Goal: Use online tool/utility

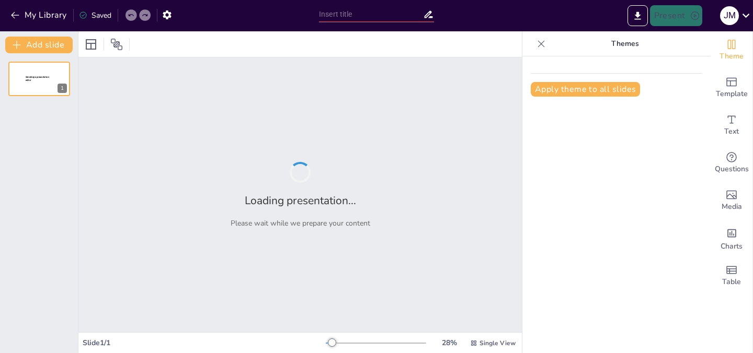
type input "La Revolución Bancaria 2.0: Impacto de las Stablecoins en las Finanzas Globales"
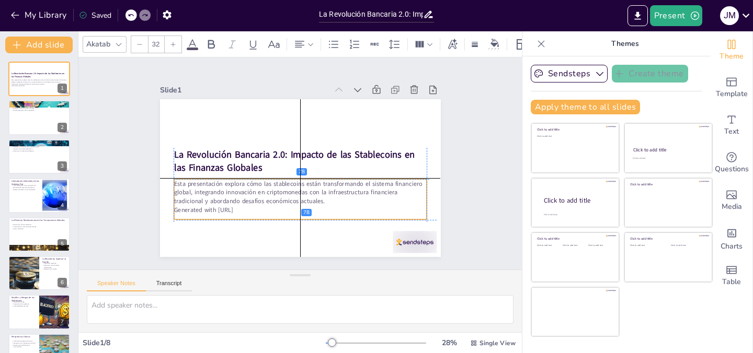
drag, startPoint x: 301, startPoint y: 190, endPoint x: 304, endPoint y: 200, distance: 10.3
click at [304, 200] on p "Esta presentación explora cómo las stablecoins están transformando el sistema f…" at bounding box center [300, 192] width 253 height 26
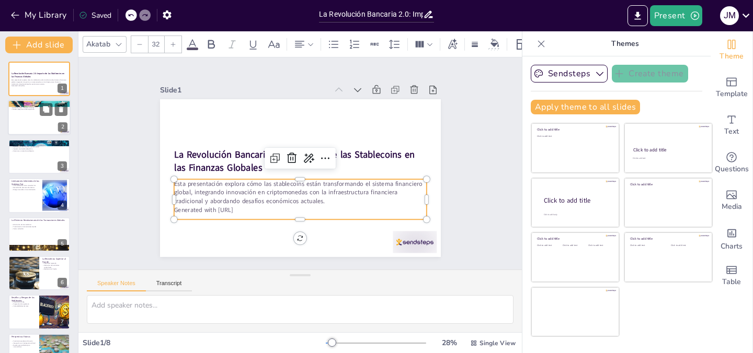
click at [25, 124] on div at bounding box center [39, 118] width 63 height 36
type textarea "Lo ipsumdolorsita con adipisc elitsedd ei te incidid utlabore etd magnaaliq en …"
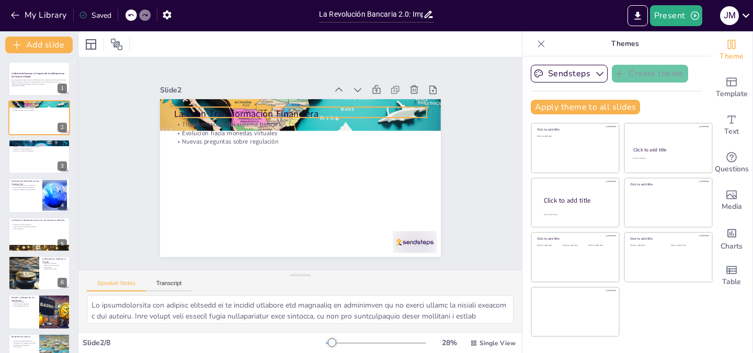
click at [263, 107] on p "La Gran Transformación Financiera" at bounding box center [300, 113] width 253 height 13
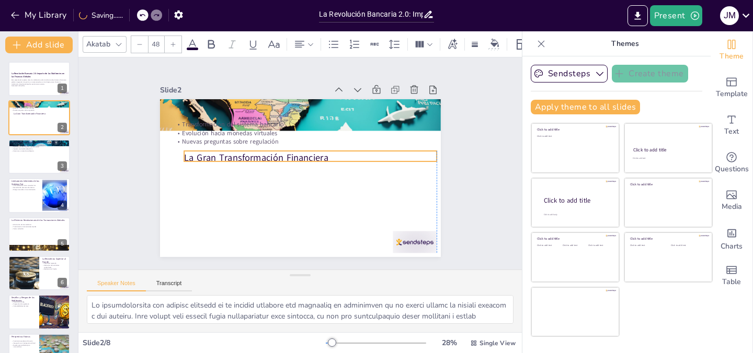
drag, startPoint x: 260, startPoint y: 107, endPoint x: 268, endPoint y: 150, distance: 43.5
click at [268, 151] on p "La Gran Transformación Financiera" at bounding box center [310, 157] width 253 height 13
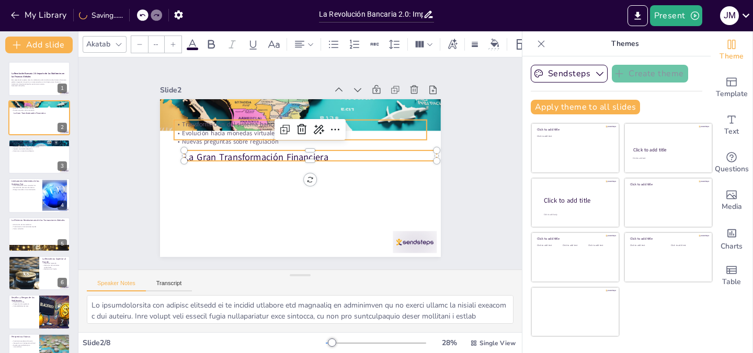
type input "32"
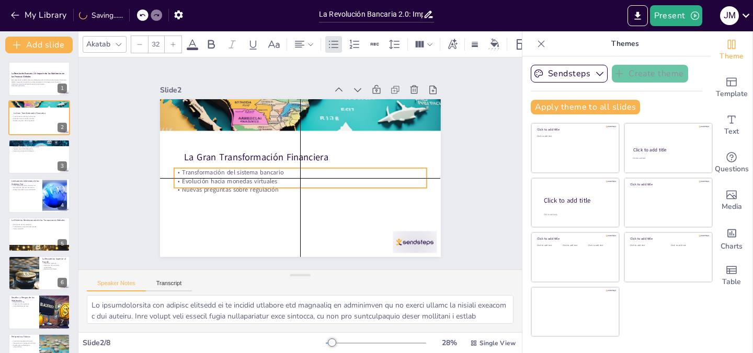
drag, startPoint x: 226, startPoint y: 128, endPoint x: 229, endPoint y: 178, distance: 50.8
click at [230, 178] on p "Evolución hacia monedas virtuales" at bounding box center [298, 181] width 252 height 35
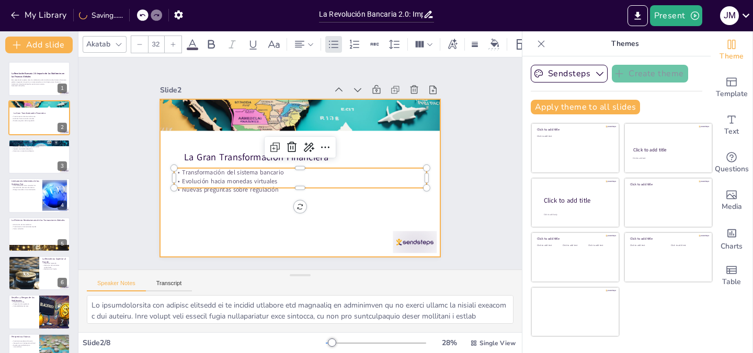
click at [229, 202] on div at bounding box center [300, 178] width 281 height 158
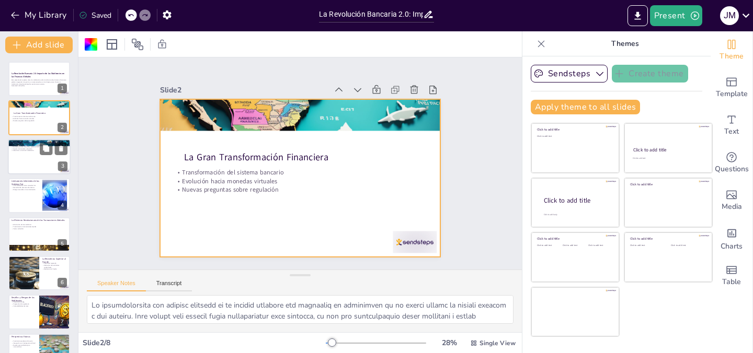
click at [45, 165] on div at bounding box center [39, 157] width 63 height 36
type textarea "Lo ipsumdolor sitam consectet a elitseddoeius te in utlabore etd magnaa e admin…"
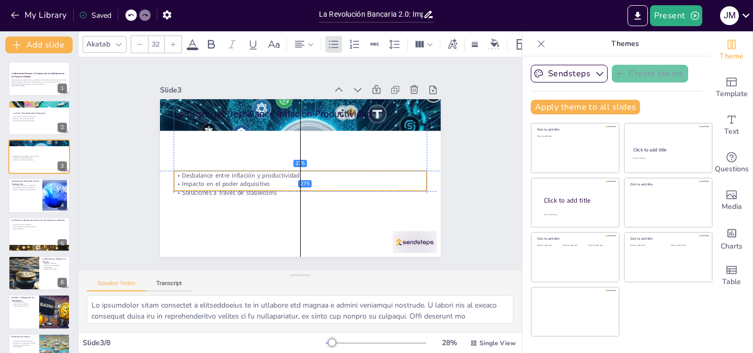
drag, startPoint x: 224, startPoint y: 162, endPoint x: 207, endPoint y: 174, distance: 21.3
click at [215, 190] on p "Soluciones a través de stablecoins" at bounding box center [300, 193] width 253 height 9
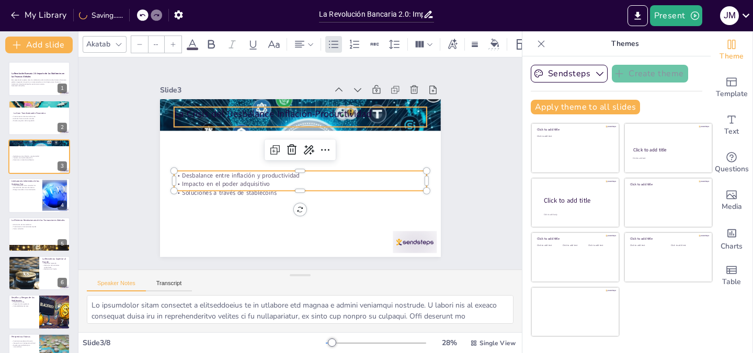
type input "48"
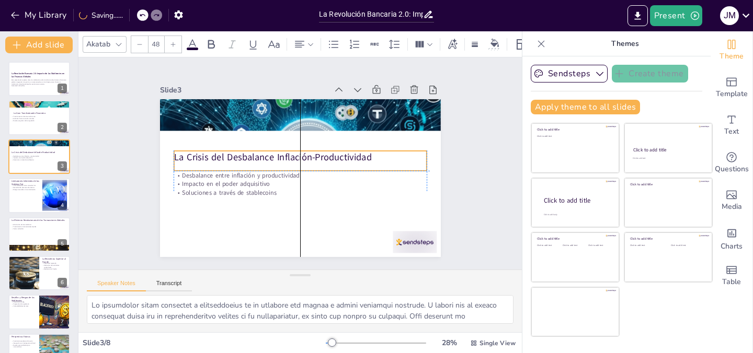
drag, startPoint x: 200, startPoint y: 110, endPoint x: 203, endPoint y: 154, distance: 43.5
click at [203, 154] on p "La Crisis del Desbalance Inflación-Productividad" at bounding box center [300, 157] width 253 height 13
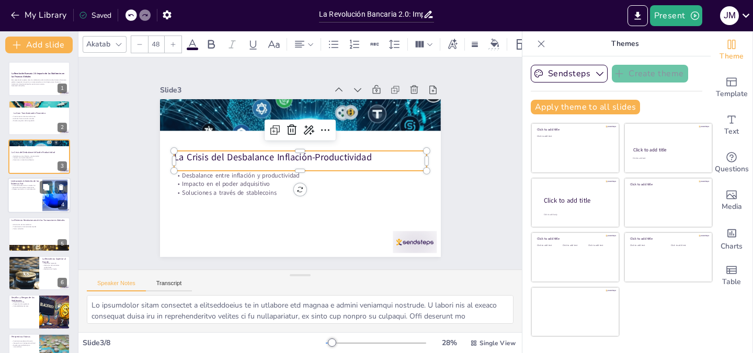
click at [32, 199] on div at bounding box center [39, 196] width 63 height 36
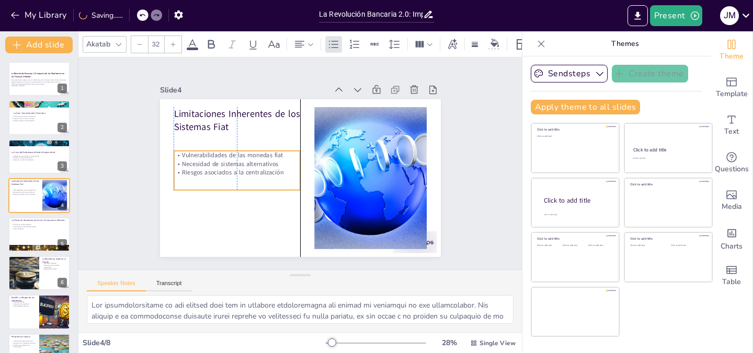
drag, startPoint x: 237, startPoint y: 150, endPoint x: 235, endPoint y: 172, distance: 21.5
click at [235, 172] on p "Riesgos asociados a la centralización" at bounding box center [237, 172] width 127 height 9
click at [24, 227] on p "Costos reducidos" at bounding box center [39, 228] width 56 height 2
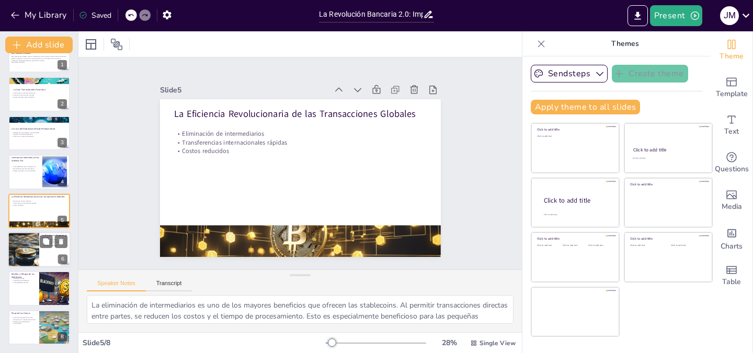
click at [38, 247] on div at bounding box center [23, 250] width 52 height 36
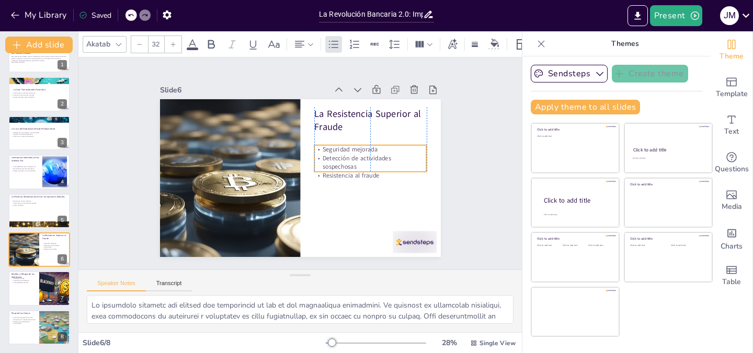
drag, startPoint x: 344, startPoint y: 148, endPoint x: 342, endPoint y: 164, distance: 15.8
click at [342, 164] on p "Detección de actividades sospechosas" at bounding box center [370, 162] width 112 height 17
click at [43, 292] on div at bounding box center [54, 289] width 53 height 36
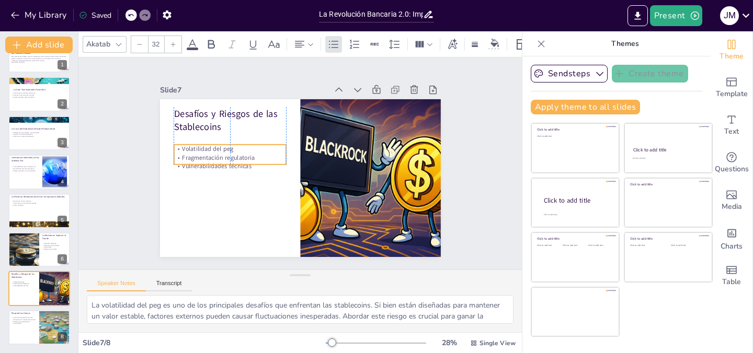
drag, startPoint x: 212, startPoint y: 145, endPoint x: 211, endPoint y: 160, distance: 15.2
click at [211, 162] on p "Vulnerabilidades técnicas" at bounding box center [230, 166] width 112 height 9
click at [38, 326] on div at bounding box center [39, 328] width 63 height 36
type textarea "Lo ipsumdolors ametconse adi elitse do eiu temporincid ut lab etdolorem ali en …"
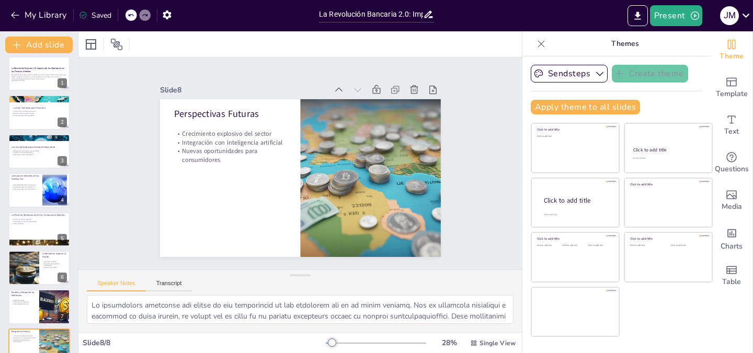
scroll to position [0, 0]
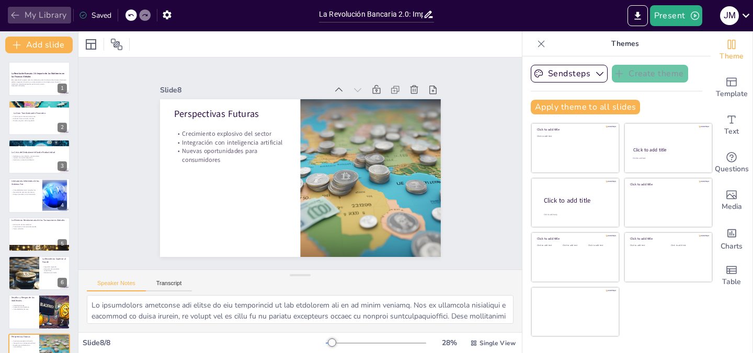
click at [21, 15] on button "My Library" at bounding box center [39, 15] width 63 height 17
